Goal: Browse casually: Explore the website without a specific task or goal

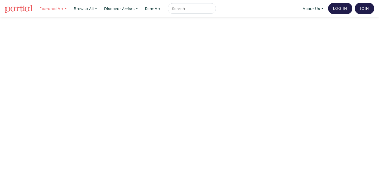
click at [65, 9] on link "Featured Art" at bounding box center [53, 8] width 32 height 11
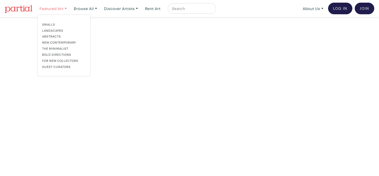
click at [65, 9] on link "Featured Art" at bounding box center [53, 8] width 32 height 11
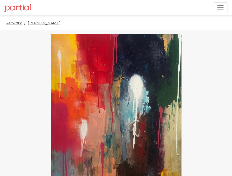
drag, startPoint x: 30, startPoint y: 21, endPoint x: 25, endPoint y: 23, distance: 5.2
click at [25, 23] on div "Artwork / Olivier Salvas / Have You Seen Him?" at bounding box center [116, 22] width 232 height 15
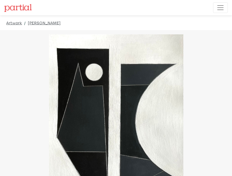
drag, startPoint x: 182, startPoint y: 89, endPoint x: 241, endPoint y: 122, distance: 67.0
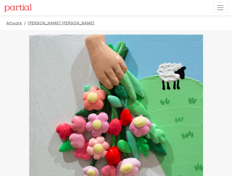
drag, startPoint x: 203, startPoint y: 101, endPoint x: 232, endPoint y: 149, distance: 55.1
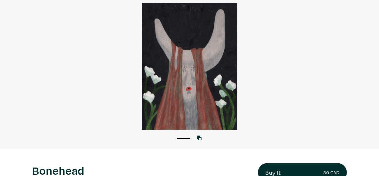
scroll to position [34, 0]
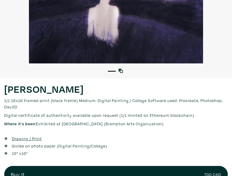
scroll to position [146, 0]
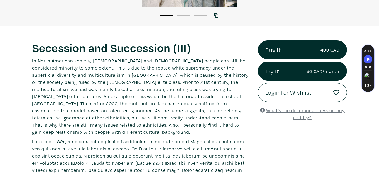
scroll to position [154, 0]
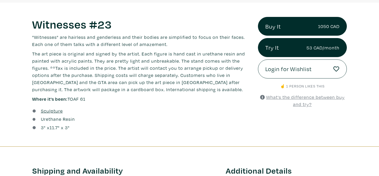
scroll to position [186, 0]
